Goal: Task Accomplishment & Management: Manage account settings

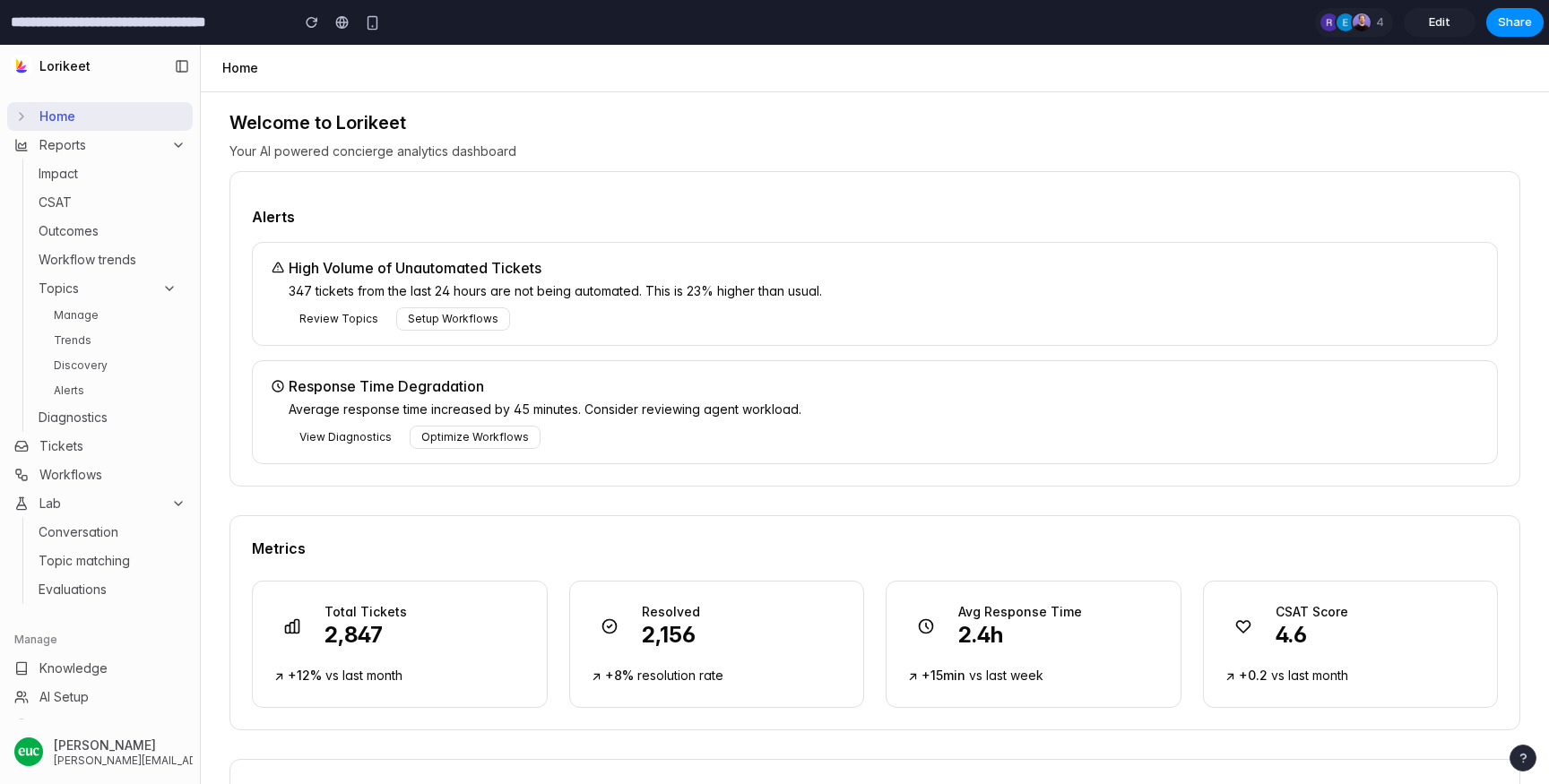
click at [75, 381] on link "Alerts" at bounding box center [115, 390] width 138 height 22
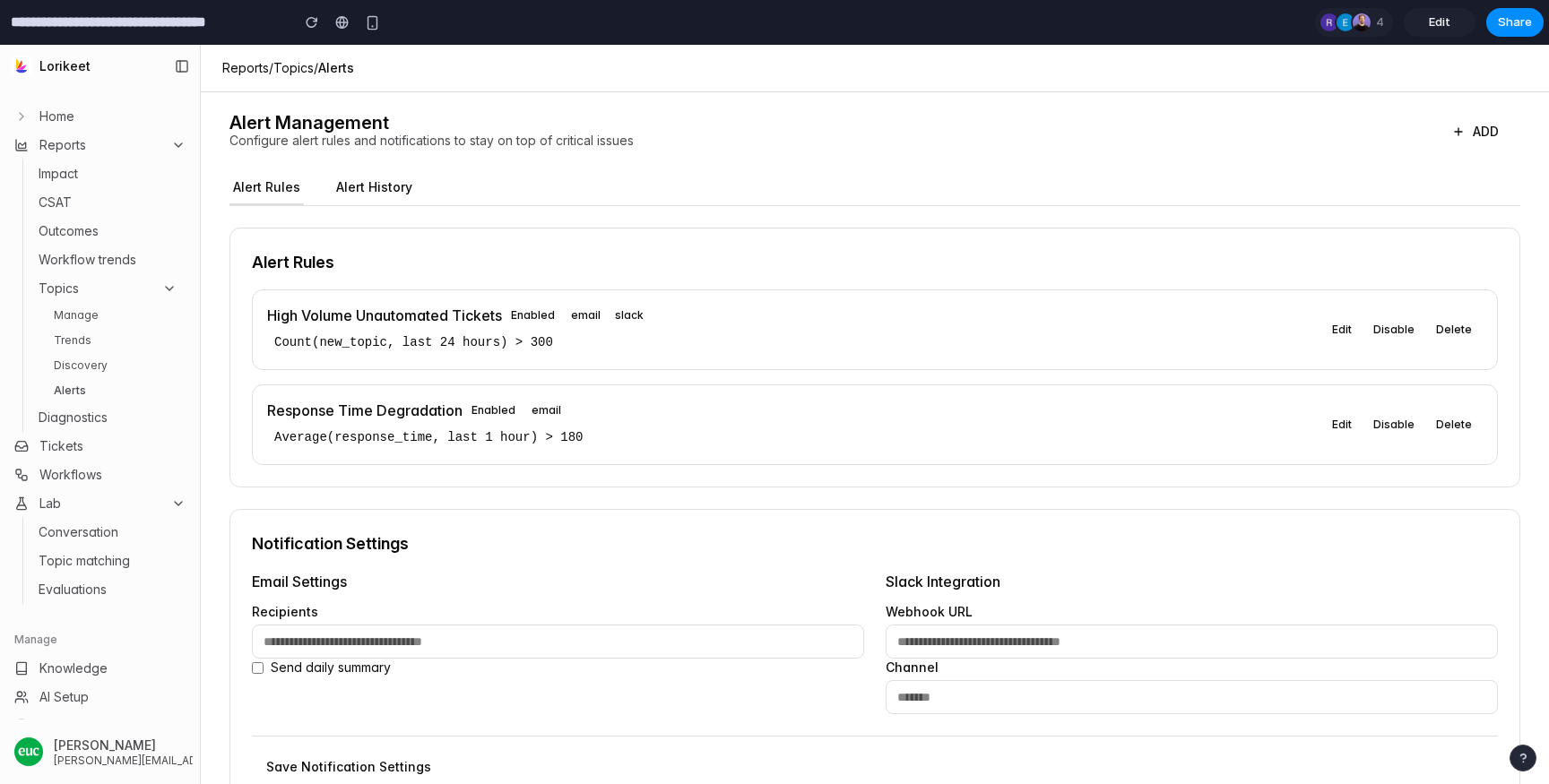
click at [457, 318] on h4 "High Volume Unautomated Tickets" at bounding box center [384, 315] width 235 height 22
click at [523, 311] on span "Enabled" at bounding box center [533, 315] width 62 height 18
click at [734, 311] on div "High Volume Unautomated Tickets Enabled email slack" at bounding box center [794, 315] width 1054 height 22
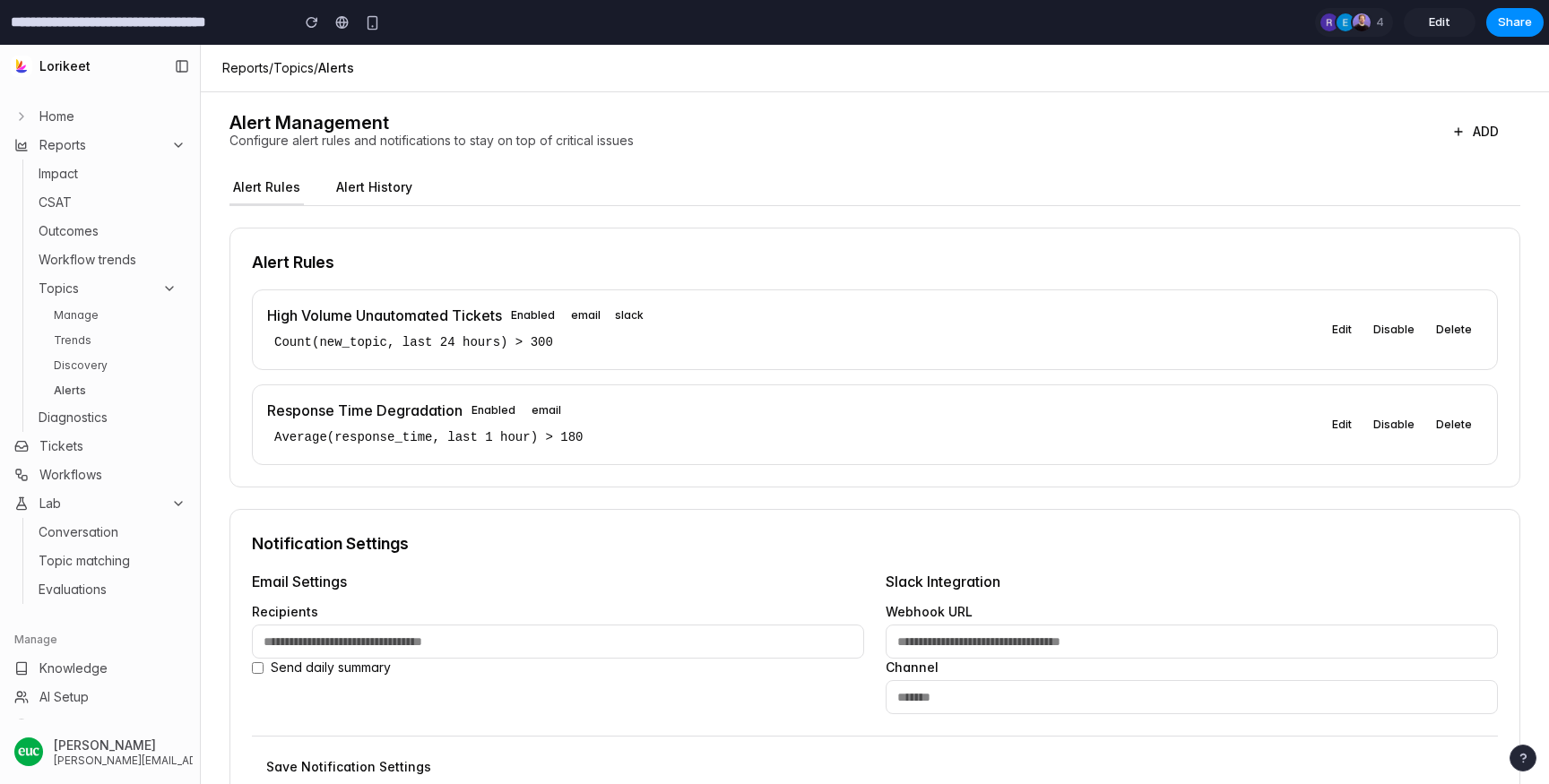
click at [346, 184] on button "Alert History" at bounding box center [374, 188] width 83 height 34
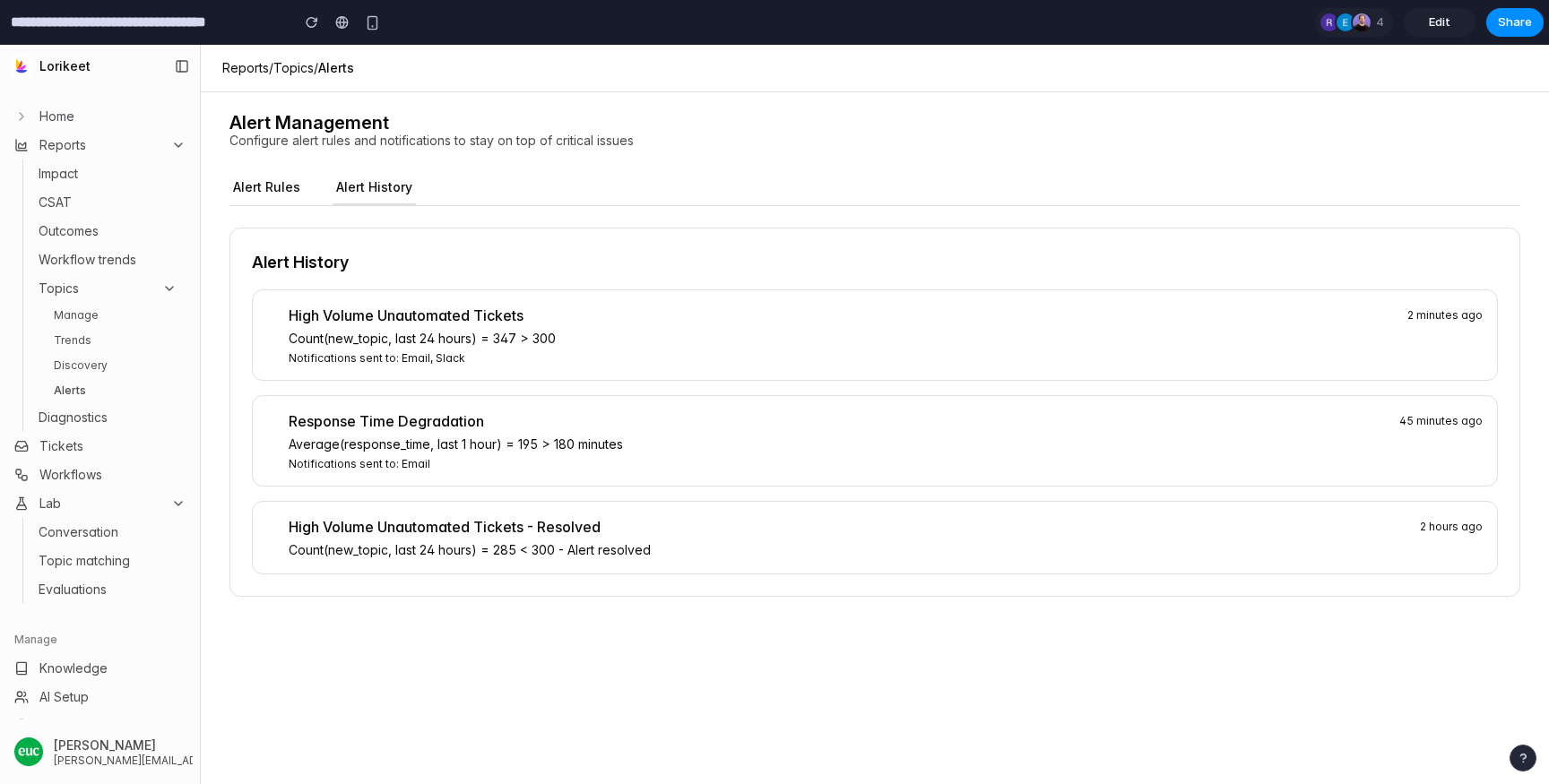
click at [264, 187] on button "Alert Rules" at bounding box center [266, 188] width 74 height 34
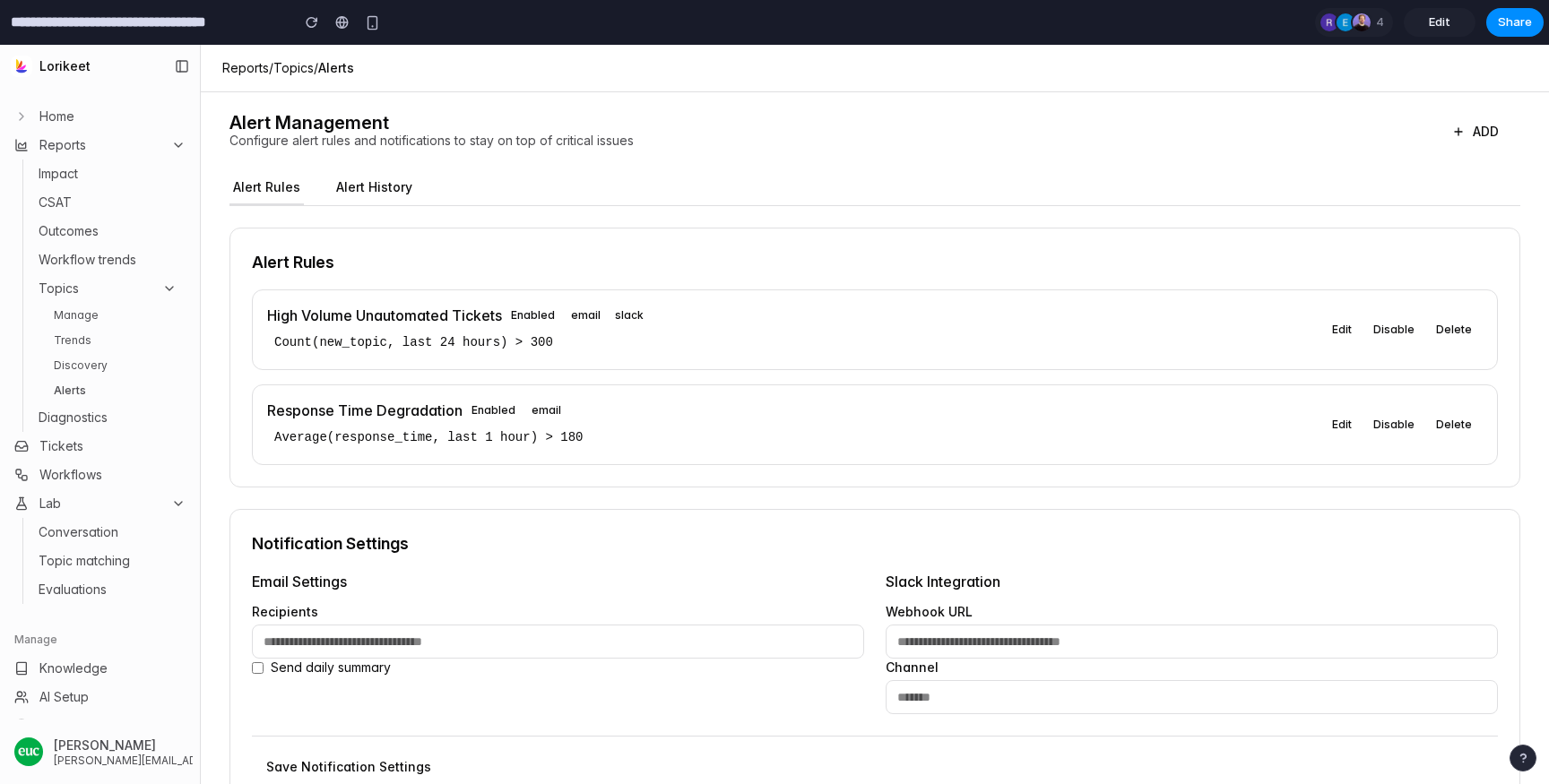
scroll to position [43, 0]
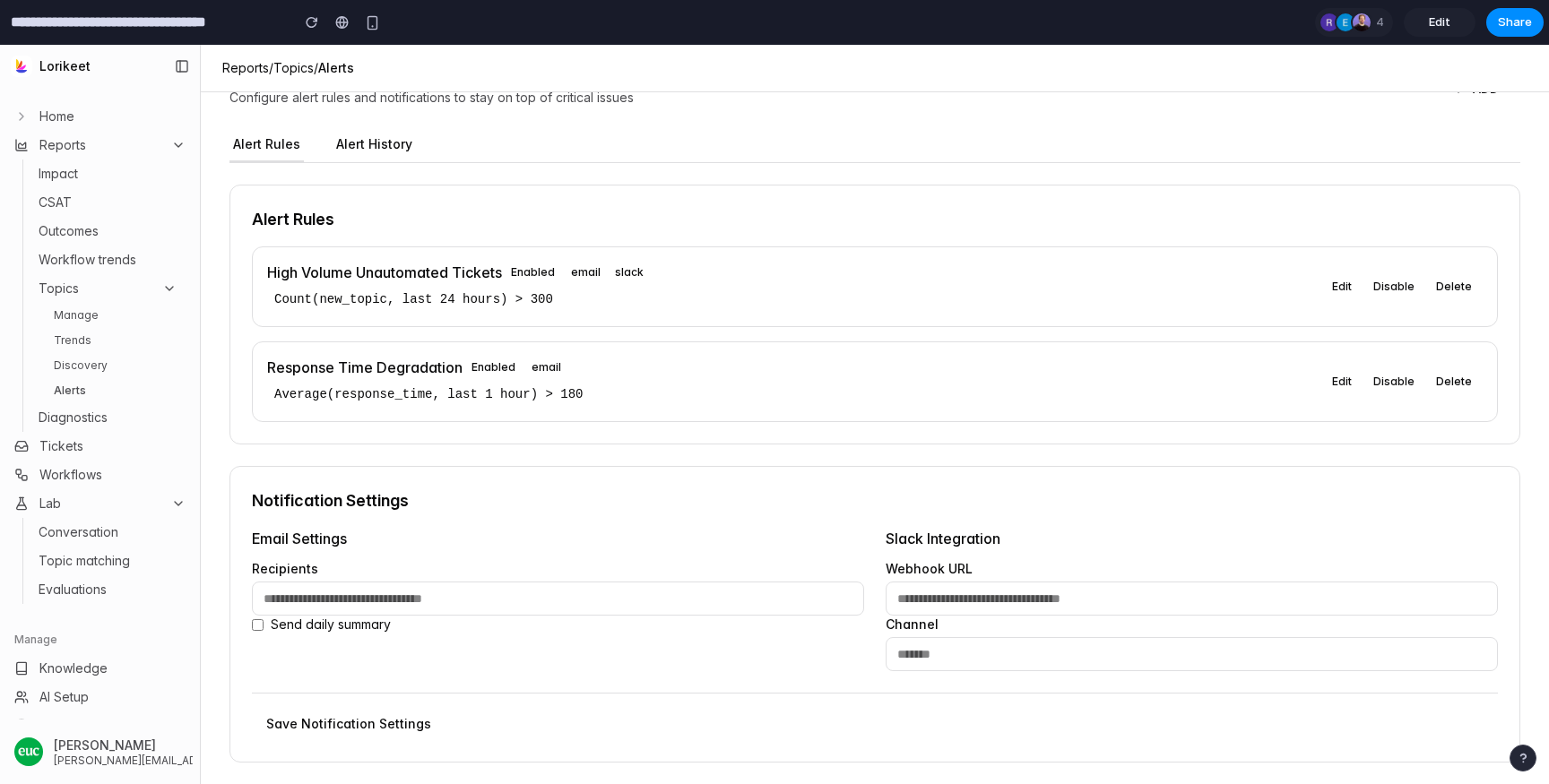
click at [314, 623] on span "Send daily summary" at bounding box center [330, 624] width 120 height 18
click at [490, 590] on input "email" at bounding box center [557, 598] width 612 height 34
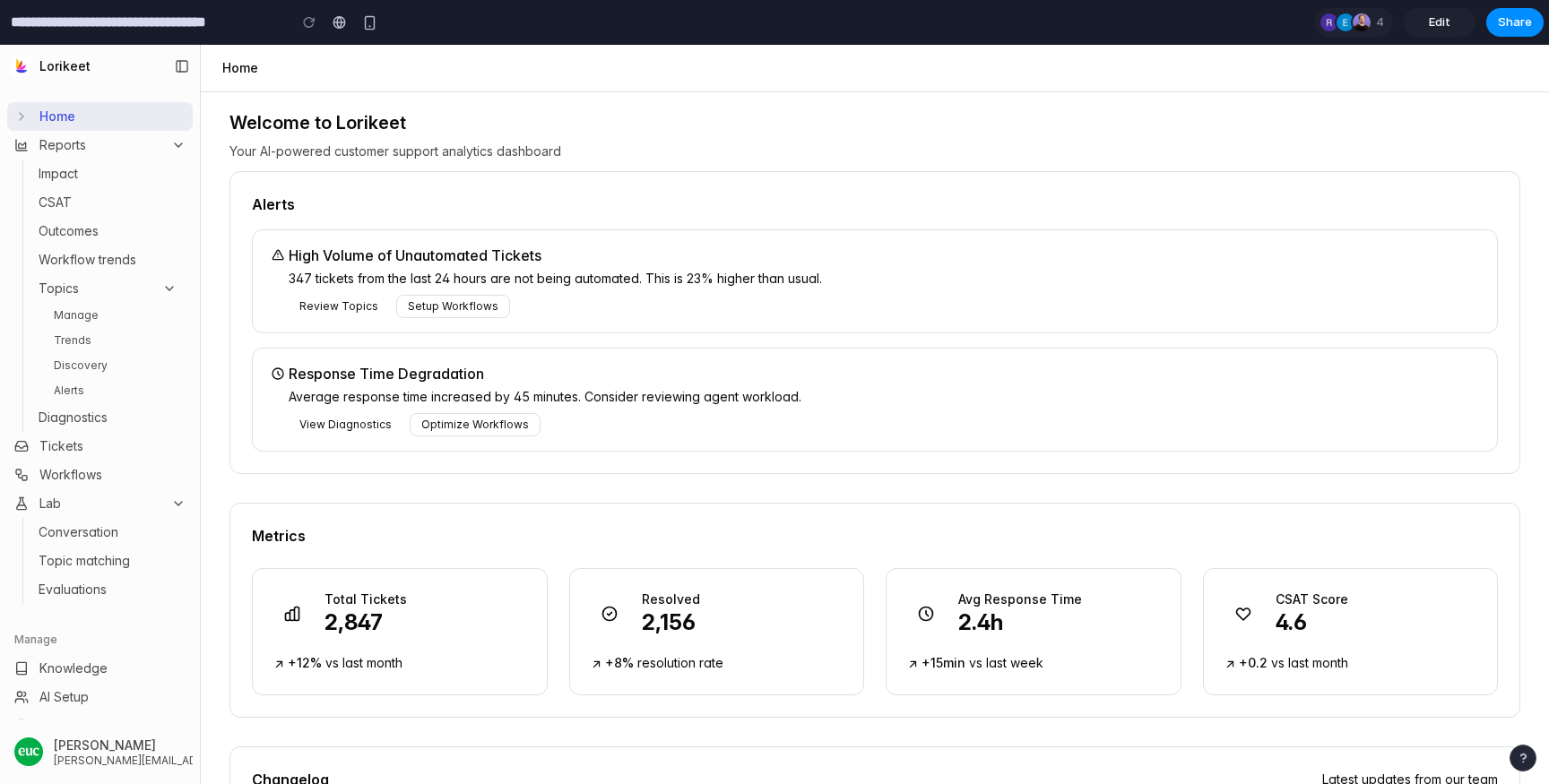
scroll to position [114, 0]
